Goal: Obtain resource: Download file/media

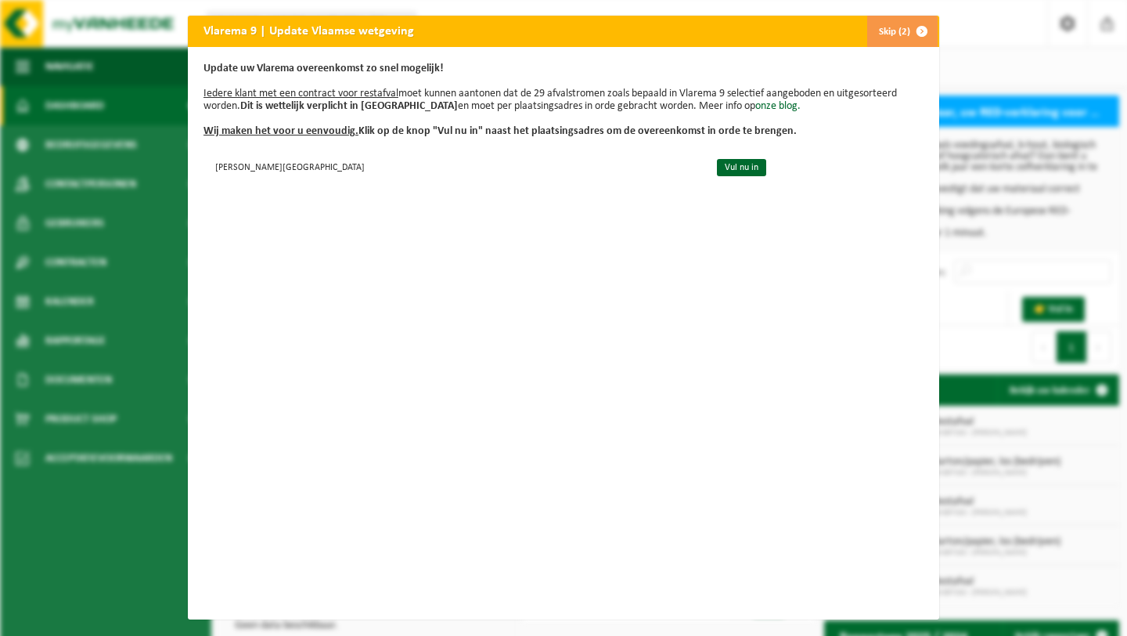
click at [892, 33] on button "Skip (2)" at bounding box center [901, 31] width 71 height 31
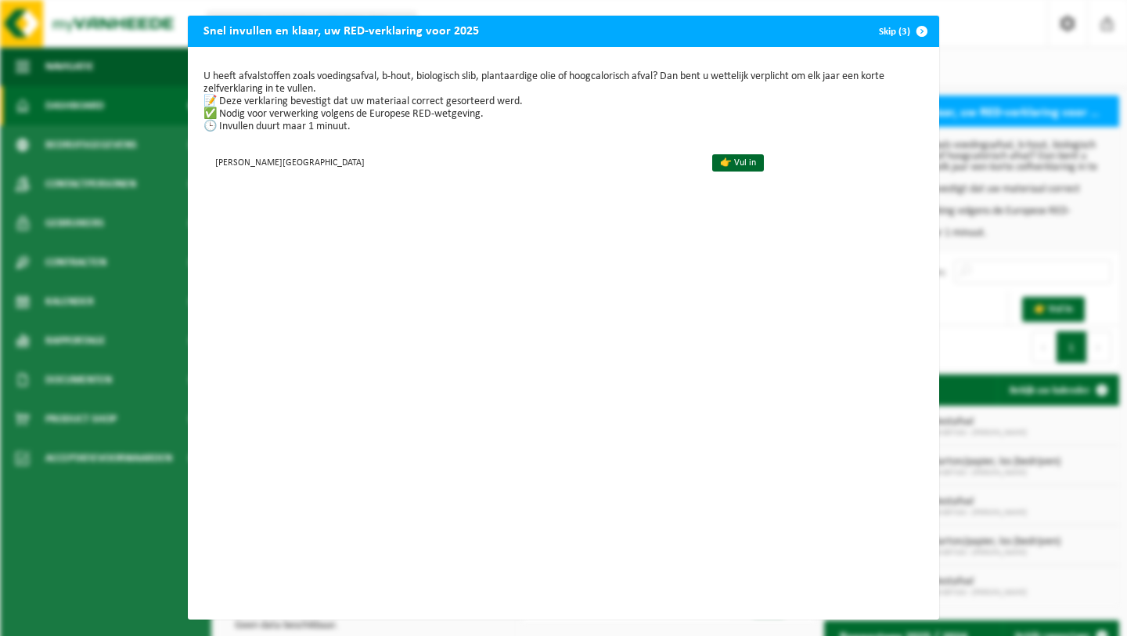
click at [917, 27] on span "button" at bounding box center [921, 31] width 31 height 31
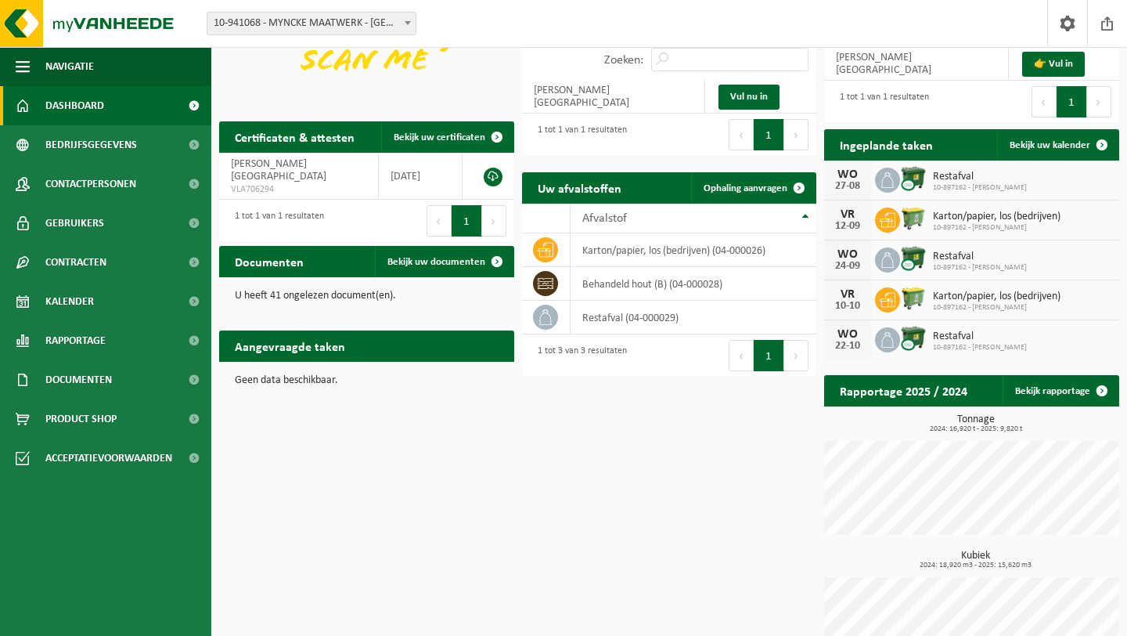
scroll to position [241, 0]
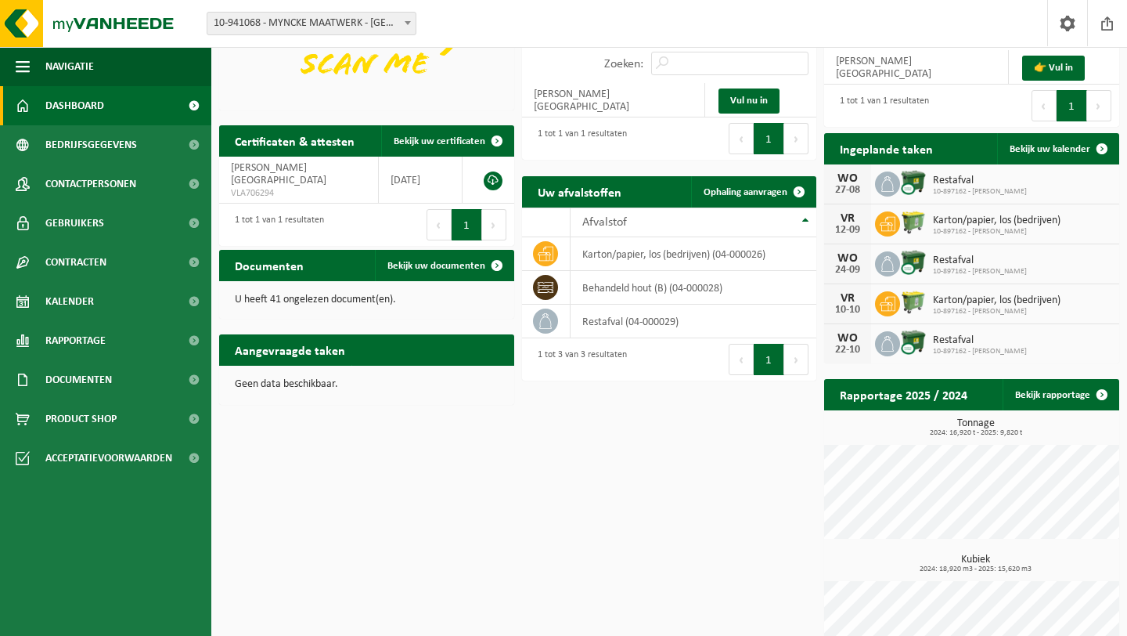
click at [320, 304] on p "U heeft 41 ongelezen document(en)." at bounding box center [367, 299] width 264 height 11
click at [450, 258] on link "Bekijk uw documenten" at bounding box center [444, 265] width 138 height 31
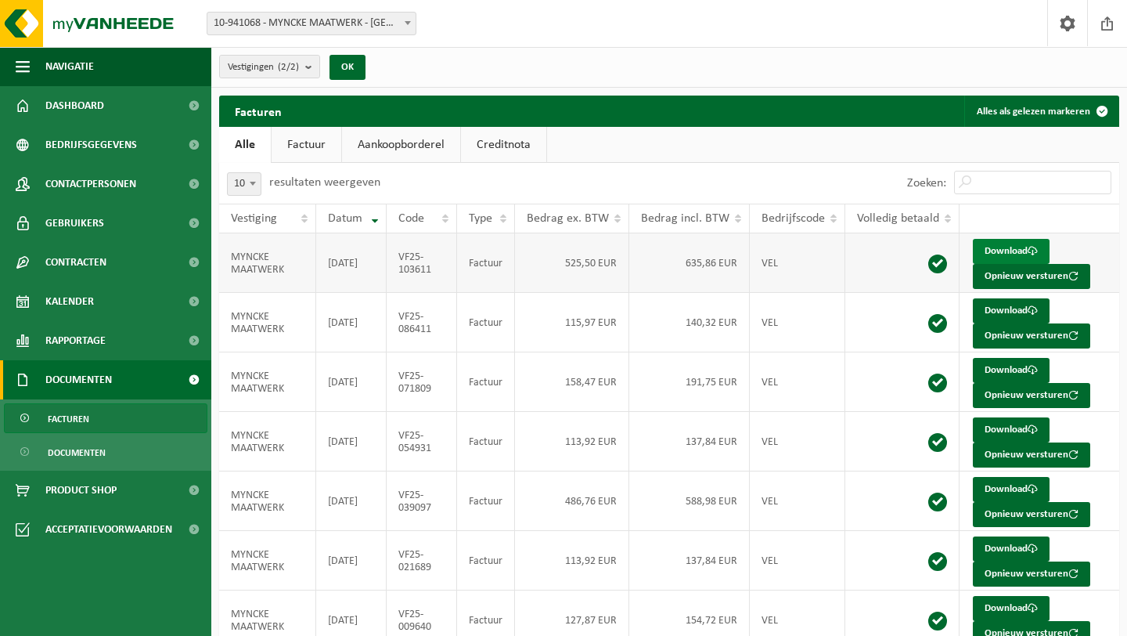
click at [991, 247] on link "Download" at bounding box center [1011, 251] width 77 height 25
